Goal: Information Seeking & Learning: Find specific fact

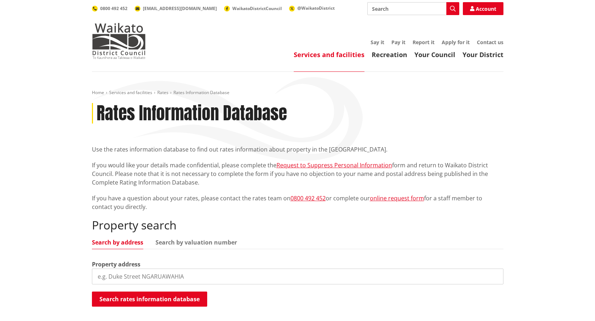
scroll to position [179, 0]
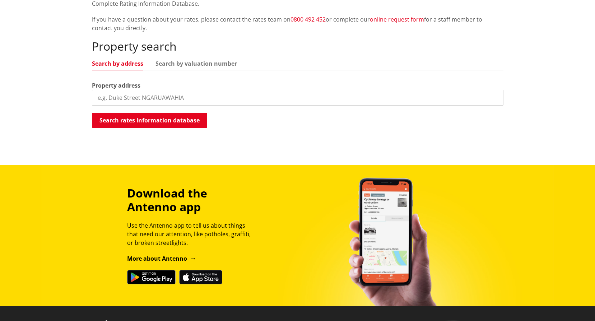
click at [210, 98] on input "search" at bounding box center [297, 98] width 411 height 16
type input "2 Albert"
click at [185, 126] on button "Search rates information database" at bounding box center [149, 120] width 115 height 15
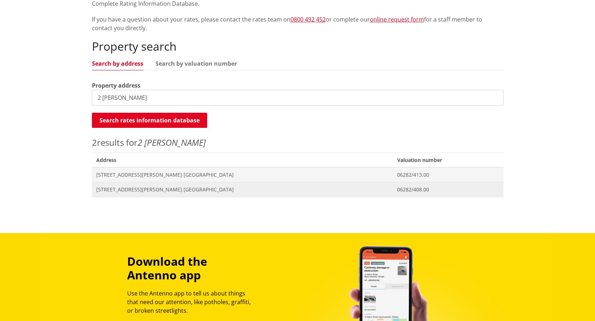
click at [132, 192] on span "[STREET_ADDRESS][PERSON_NAME] [GEOGRAPHIC_DATA]" at bounding box center [242, 189] width 293 height 7
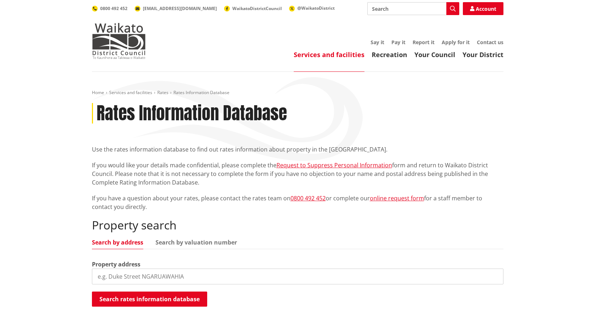
scroll to position [178, 0]
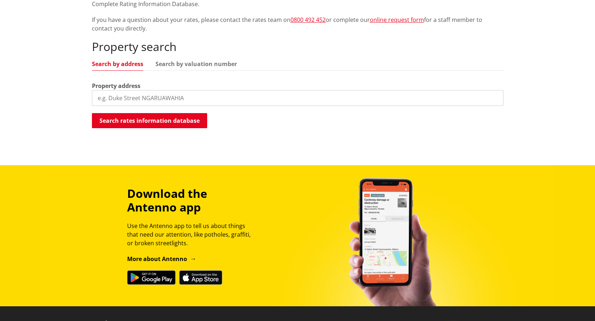
click at [159, 101] on input "search" at bounding box center [297, 98] width 411 height 16
type input "16 blundell"
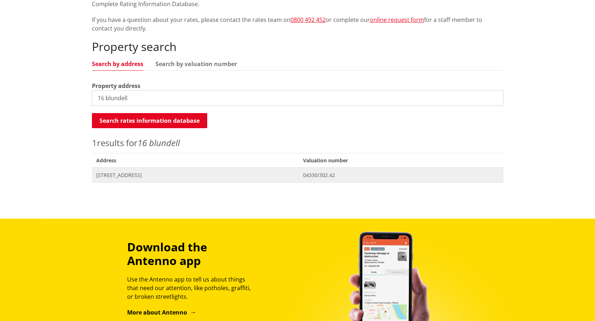
click at [145, 175] on span "16 Blundell Place HUNTLY" at bounding box center [195, 175] width 198 height 7
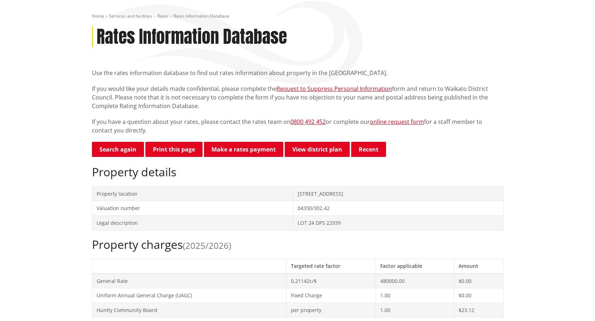
scroll to position [108, 0]
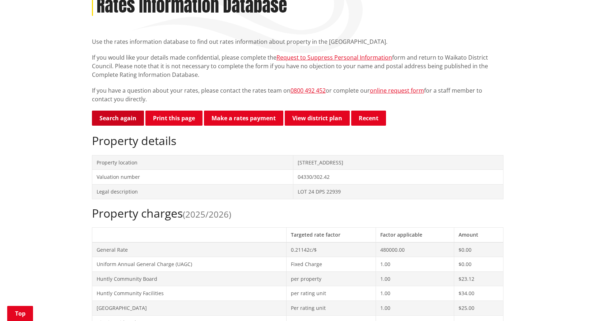
click at [110, 118] on link "Search again" at bounding box center [118, 118] width 52 height 15
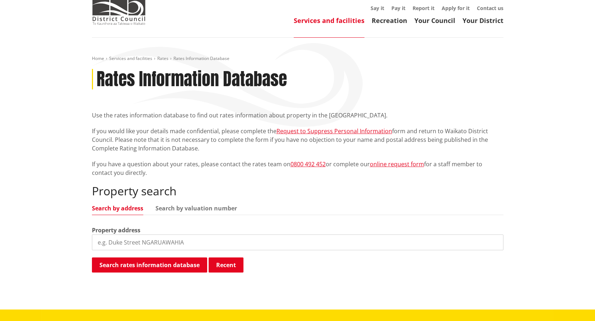
scroll to position [72, 0]
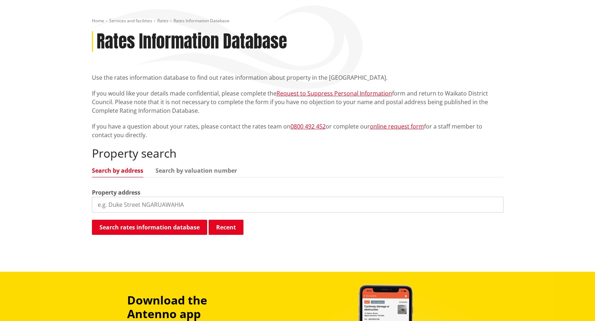
click at [175, 211] on input "search" at bounding box center [297, 205] width 411 height 16
type input "16 blundell"
click at [150, 225] on button "Search rates information database" at bounding box center [149, 227] width 115 height 15
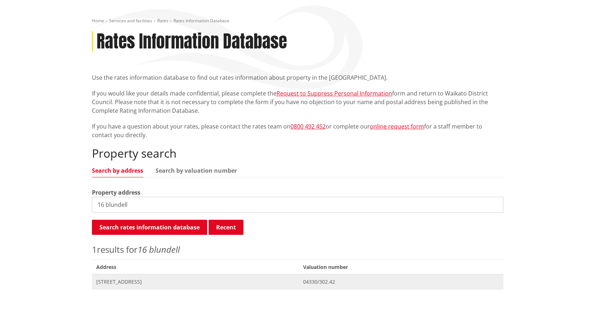
click at [148, 280] on span "[STREET_ADDRESS]" at bounding box center [195, 281] width 198 height 7
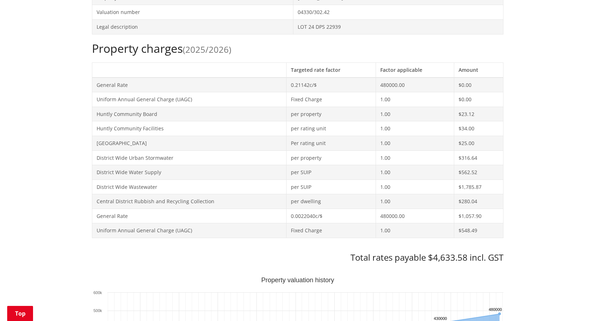
scroll to position [251, 0]
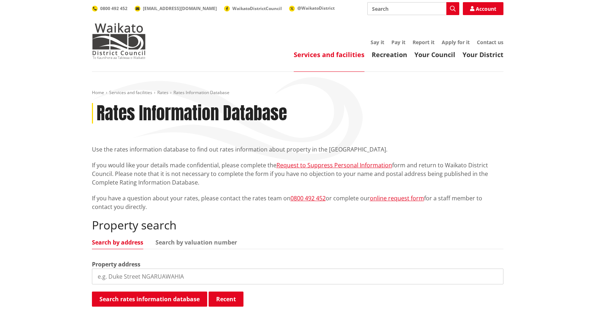
scroll to position [72, 0]
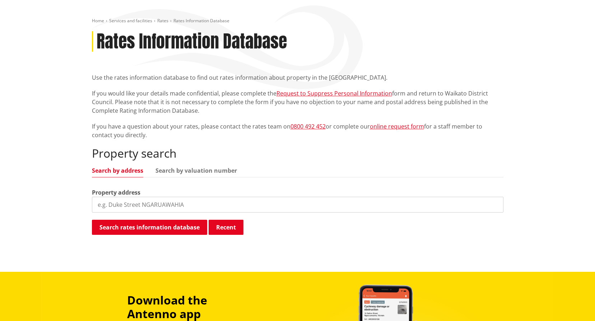
click at [132, 204] on input "search" at bounding box center [297, 205] width 411 height 16
type input "14 kimihia"
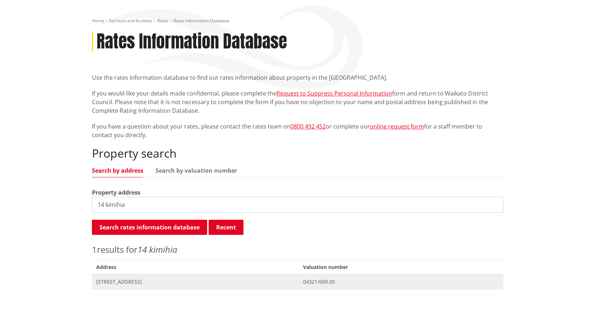
click at [154, 280] on span "[STREET_ADDRESS]" at bounding box center [195, 281] width 198 height 7
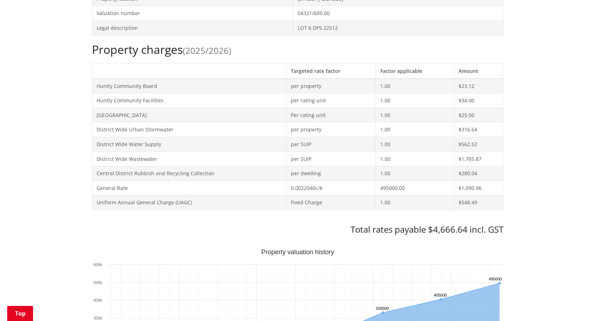
scroll to position [359, 0]
